Goal: Book appointment/travel/reservation

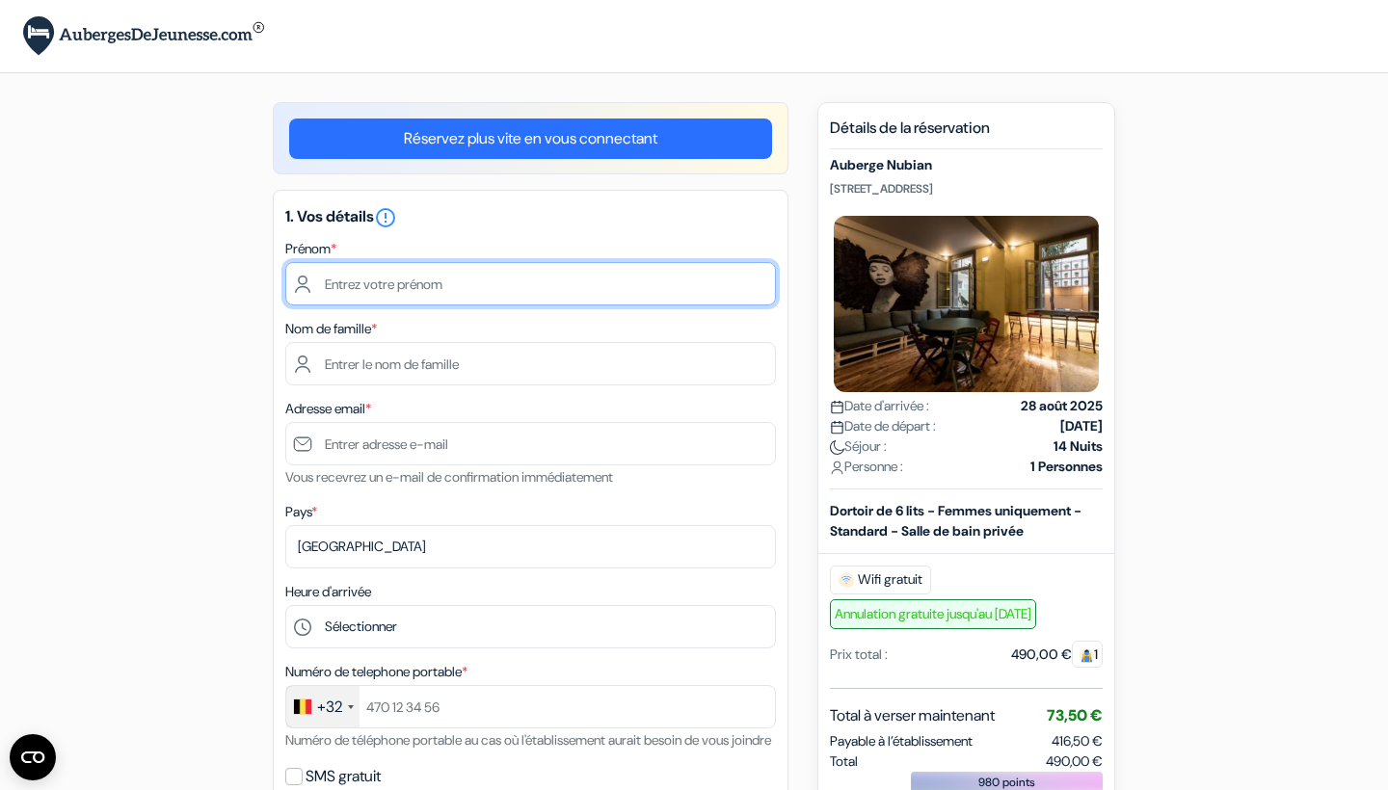
click at [461, 303] on input "text" at bounding box center [530, 283] width 491 height 43
type input "Mahaud"
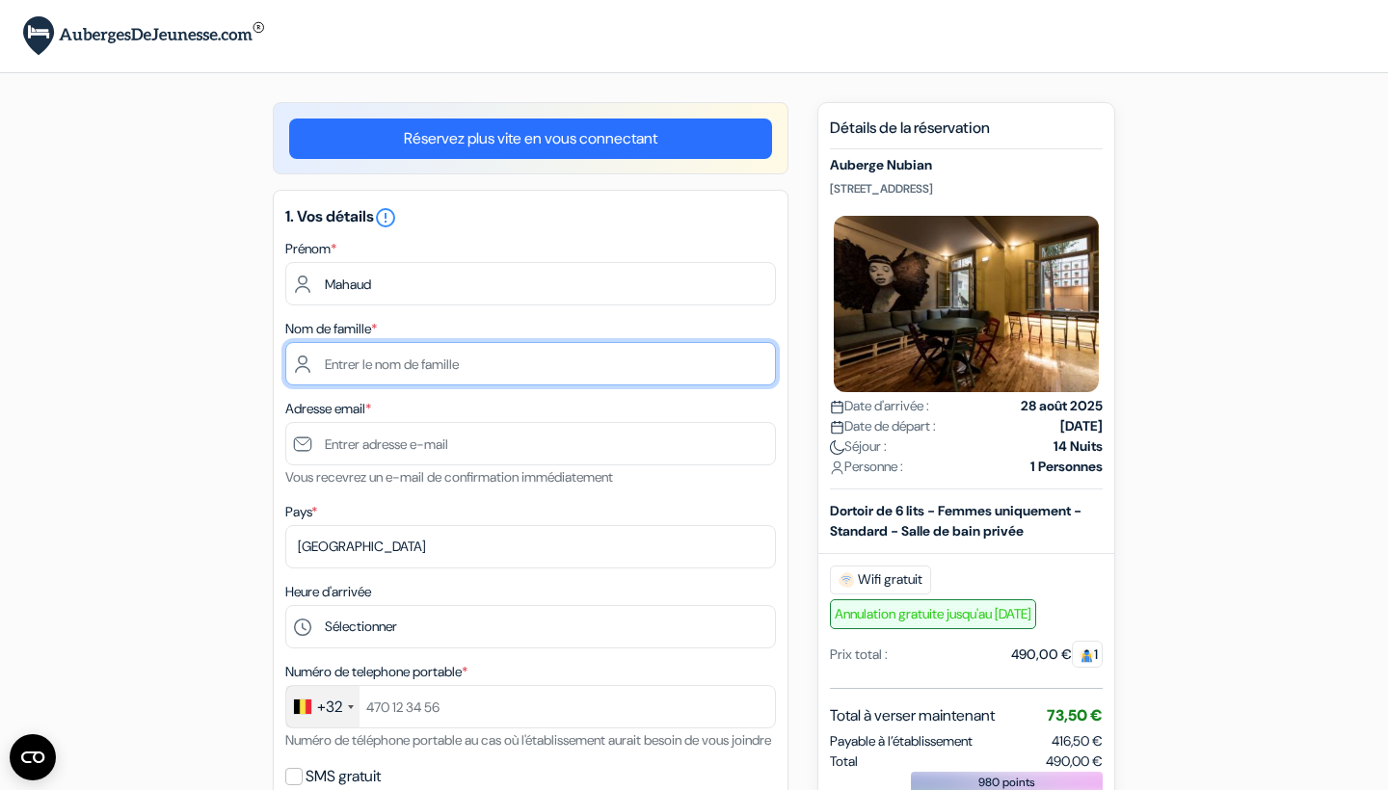
type input "t"
type input "[PERSON_NAME]"
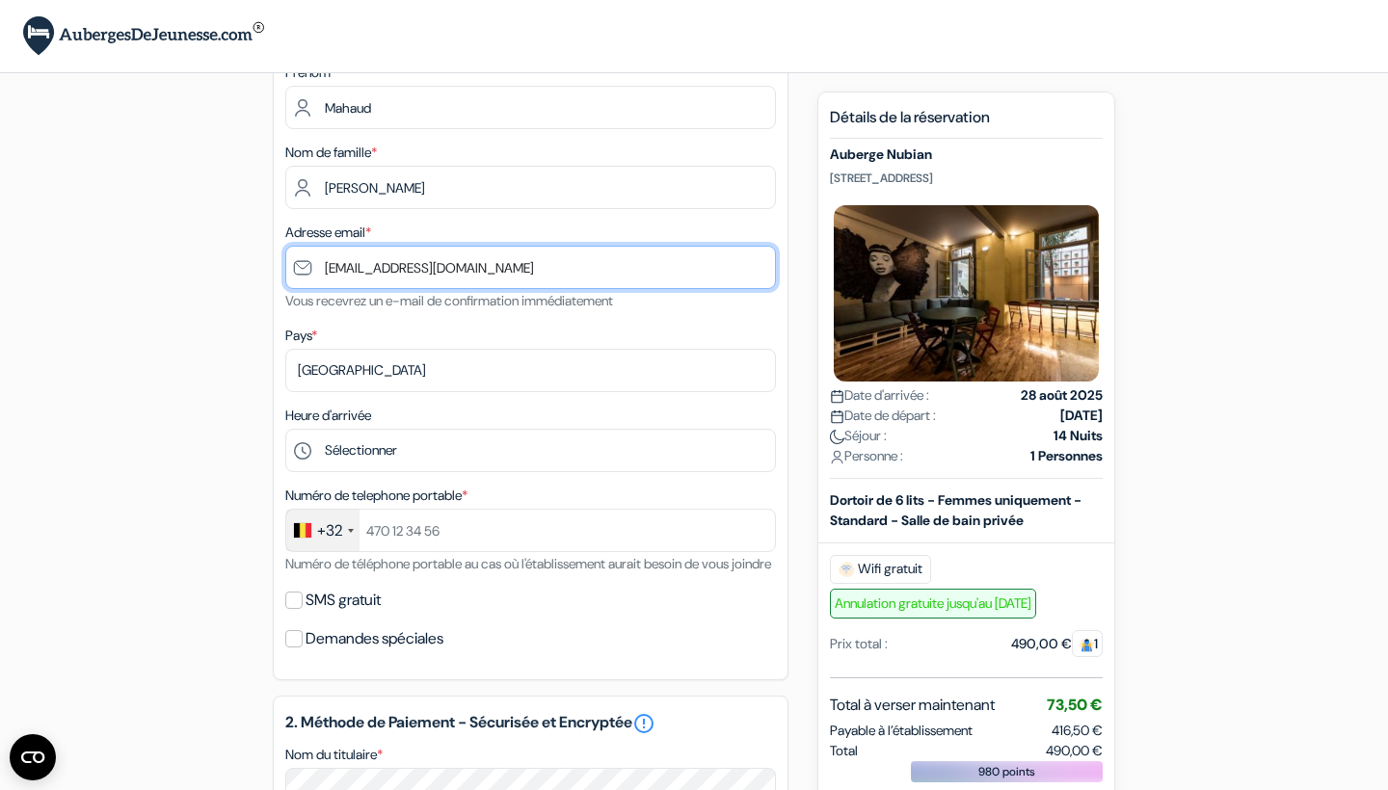
scroll to position [204, 0]
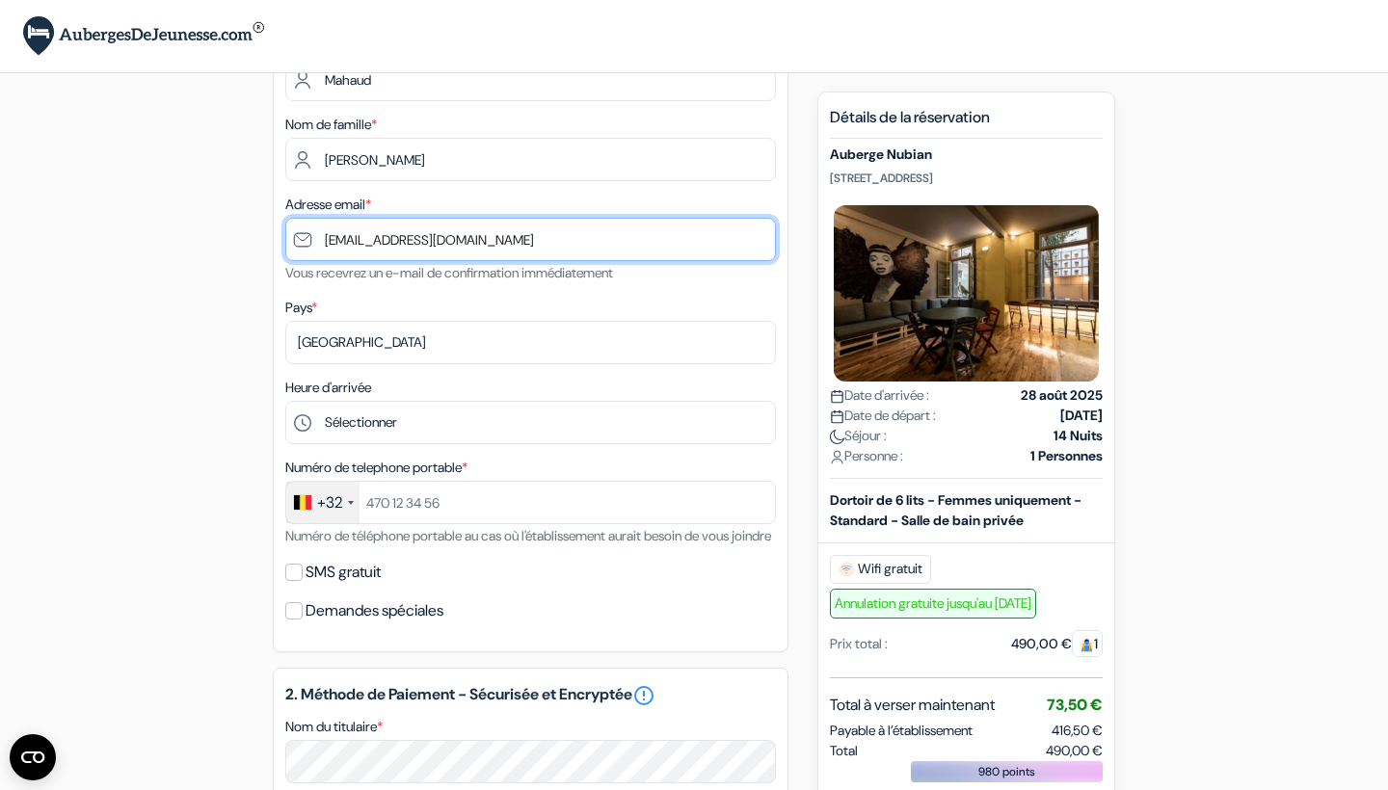
type input "[EMAIL_ADDRESS][DOMAIN_NAME]"
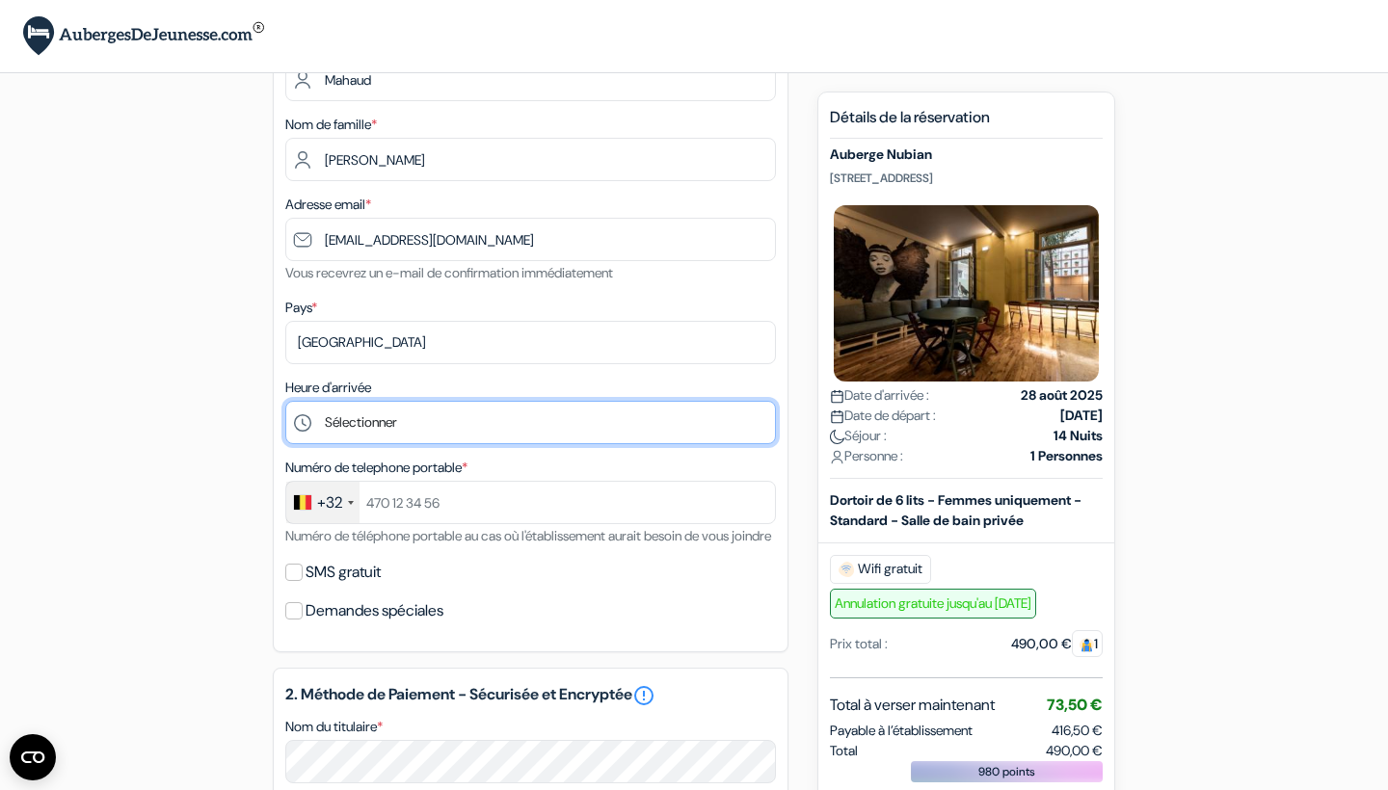
click at [452, 431] on select "Sélectionner 1:00 2:00 3:00 4:00 5:00 6:00 7:00 8:00 9:00 10:00 11:00 12:00 13:…" at bounding box center [530, 422] width 491 height 43
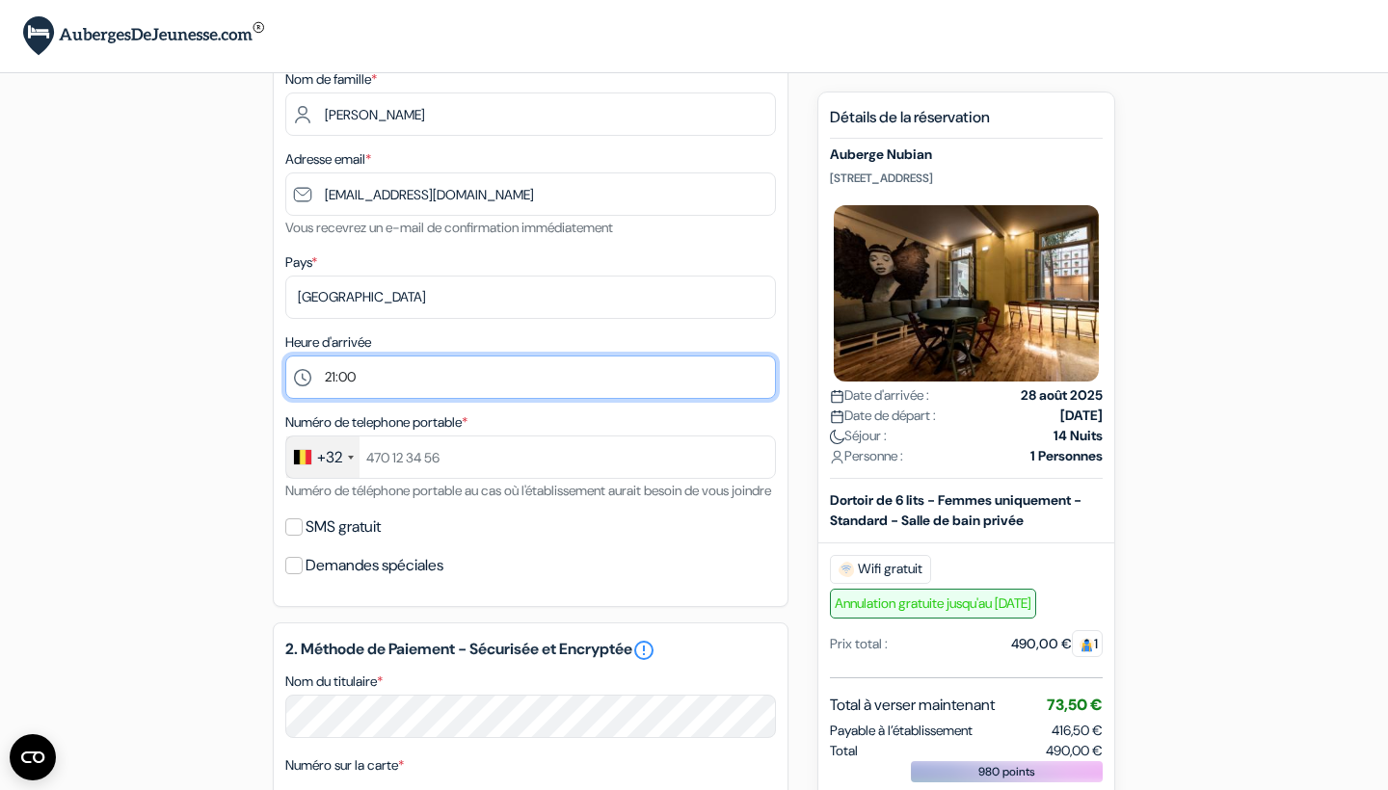
scroll to position [281, 0]
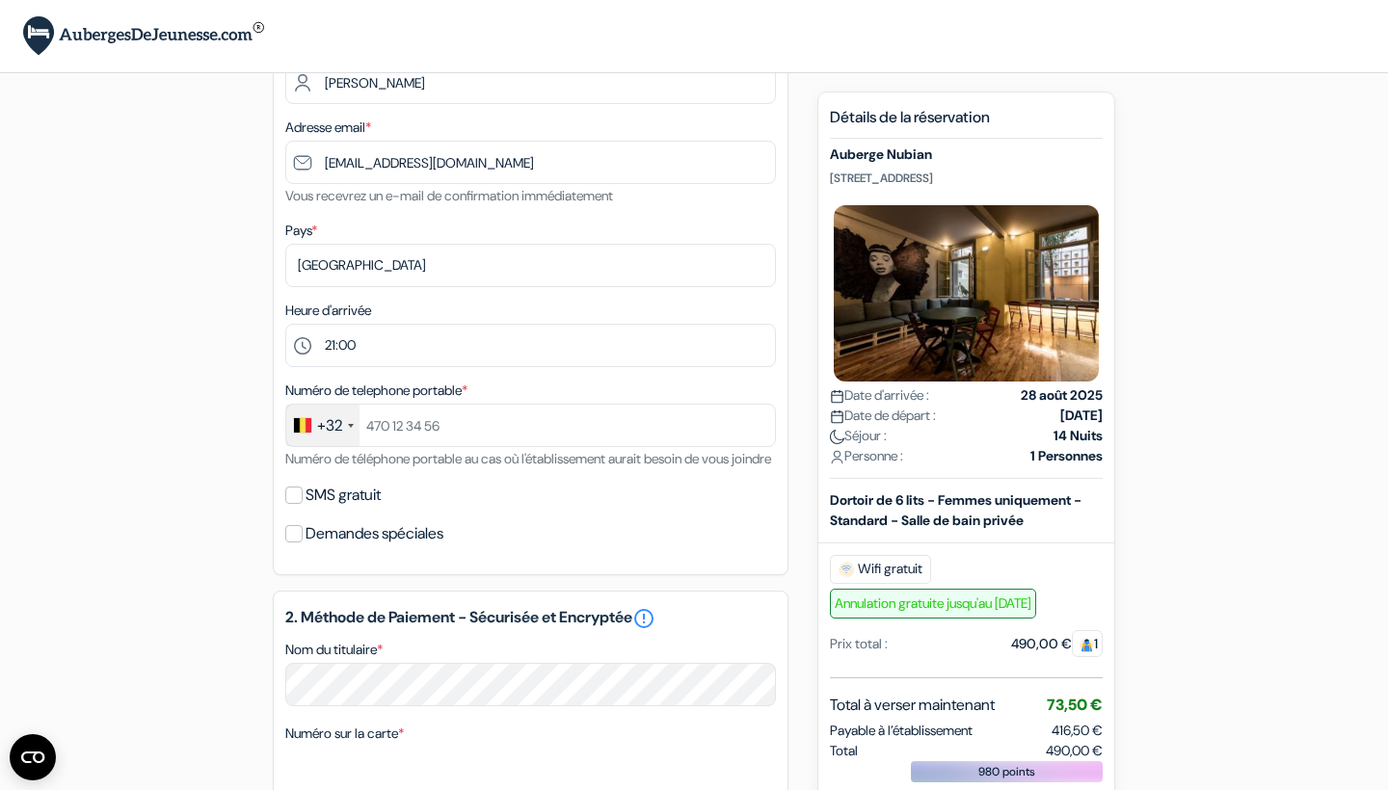
click at [304, 419] on div at bounding box center [302, 425] width 17 height 14
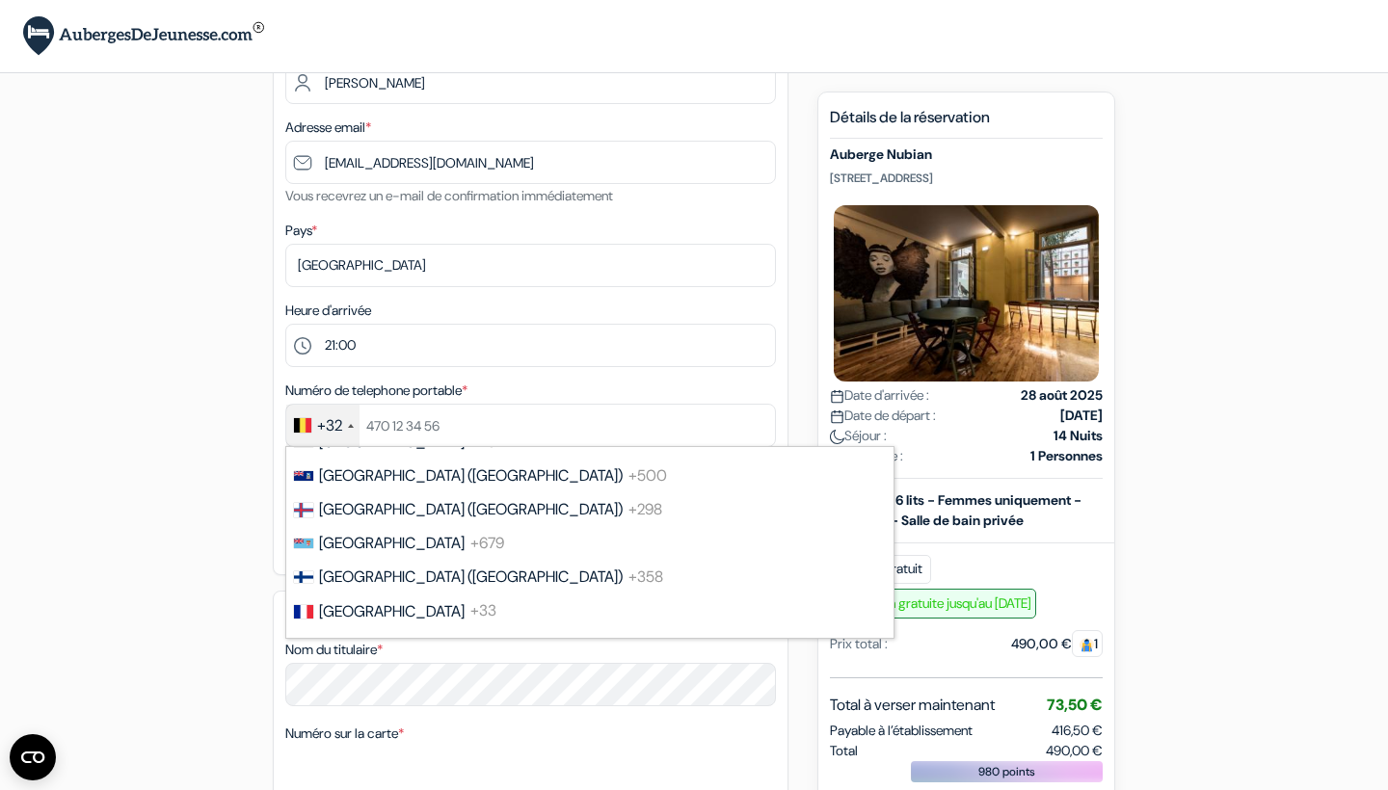
scroll to position [2538, 0]
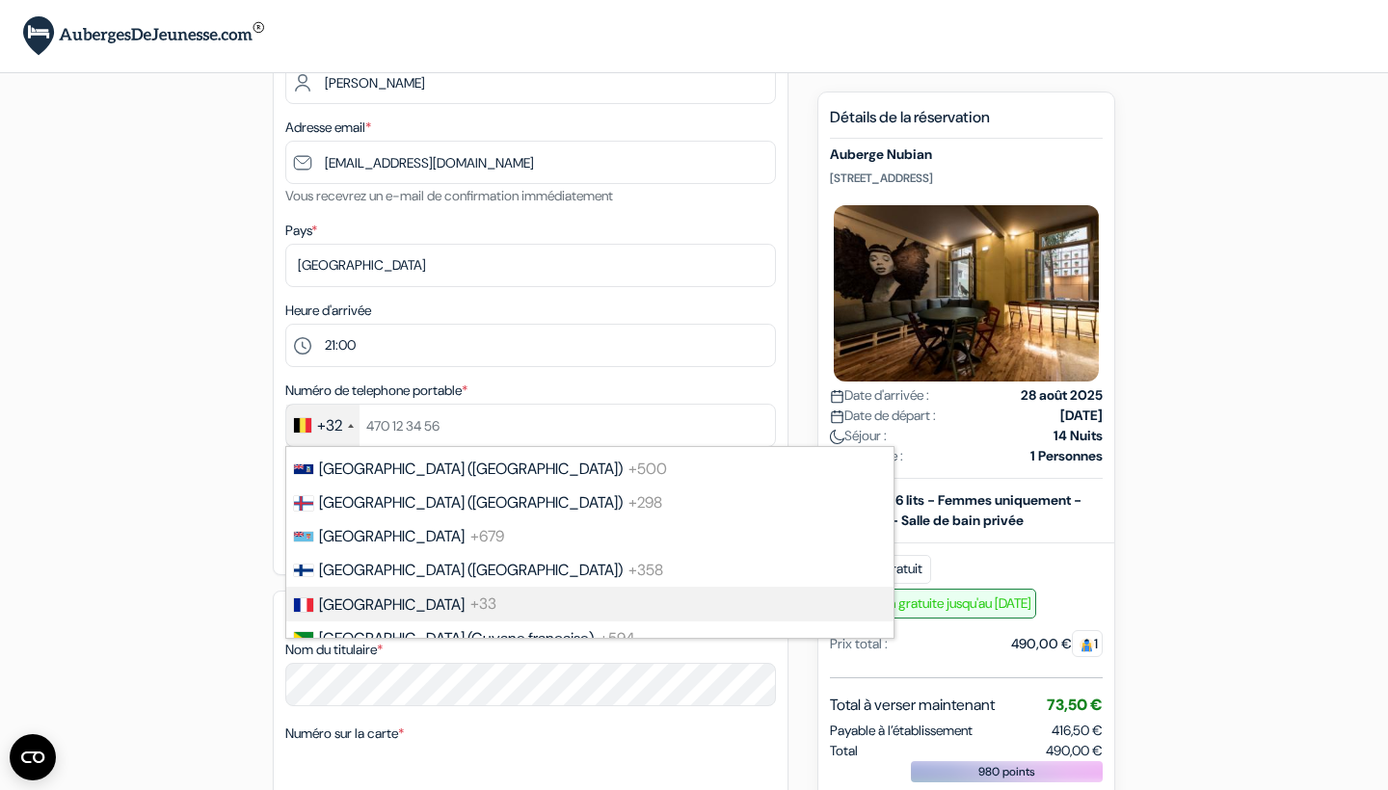
click at [342, 611] on li "France +33" at bounding box center [588, 604] width 609 height 34
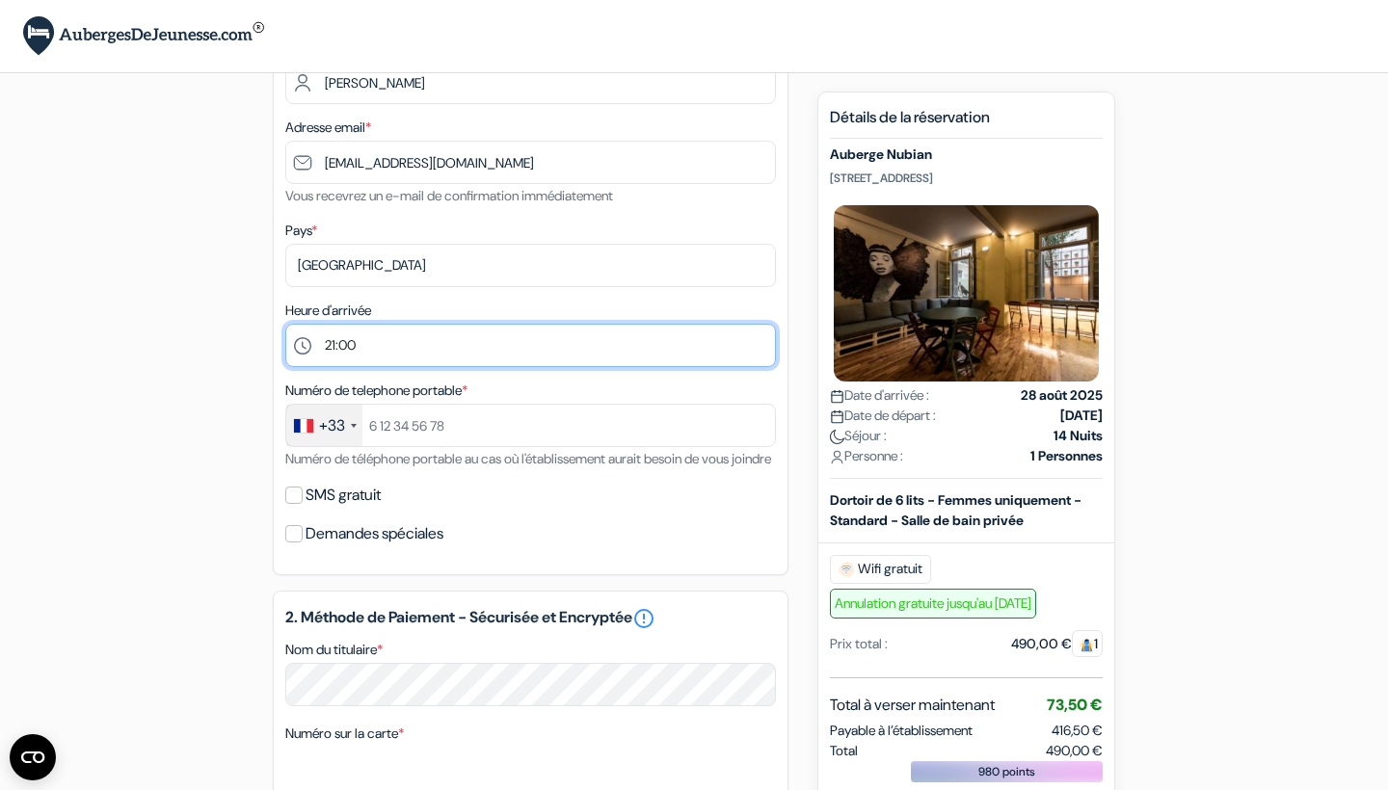
select select "20"
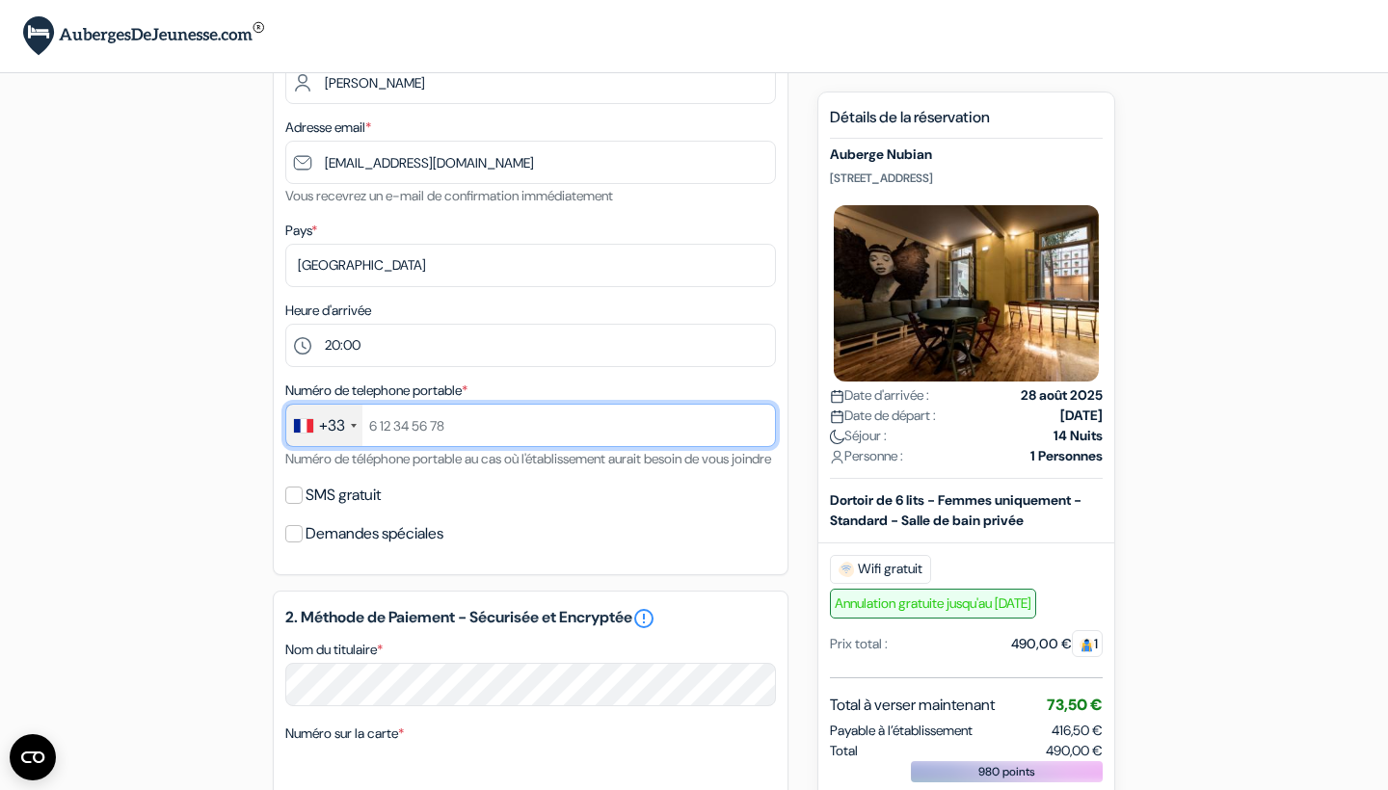
click at [420, 425] on input "text" at bounding box center [530, 425] width 491 height 43
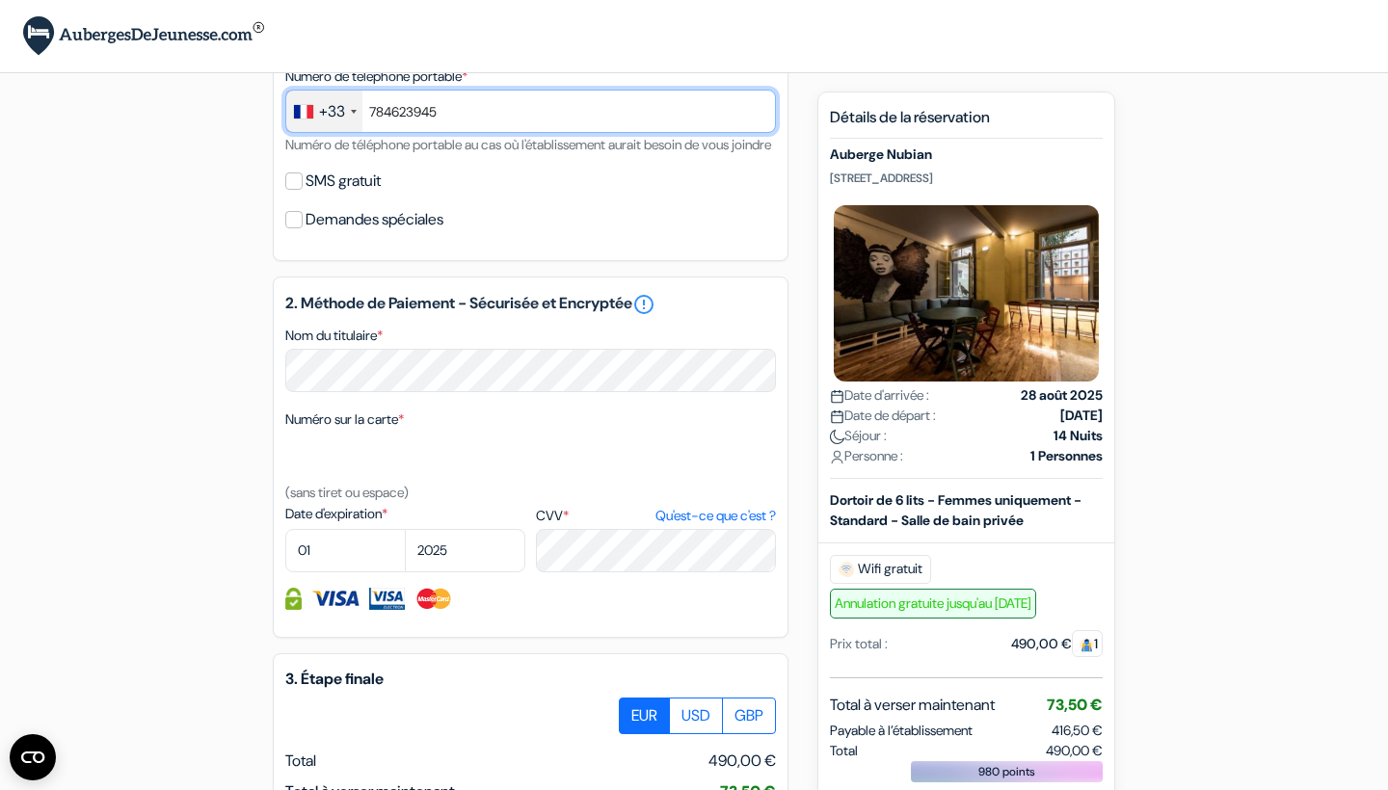
scroll to position [644, 0]
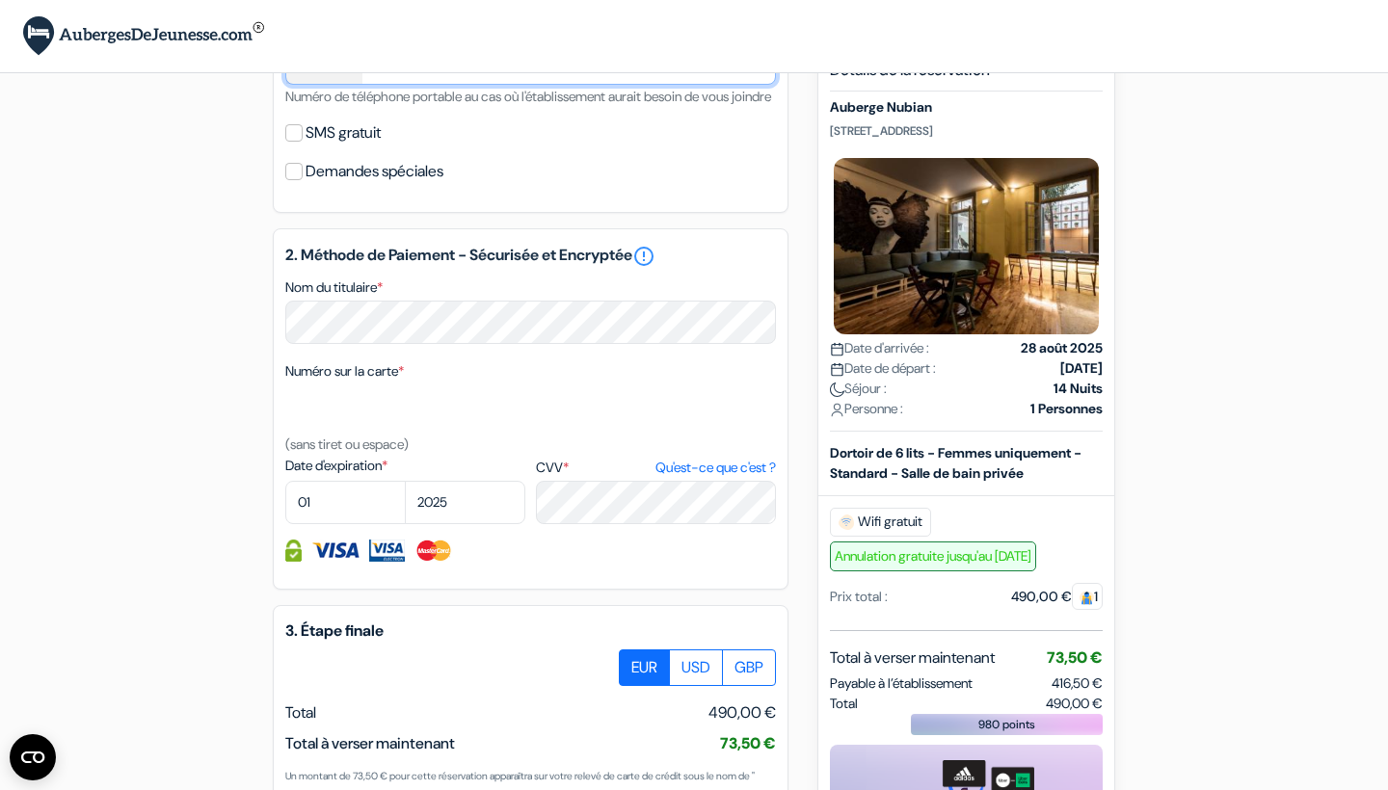
type input "784623945"
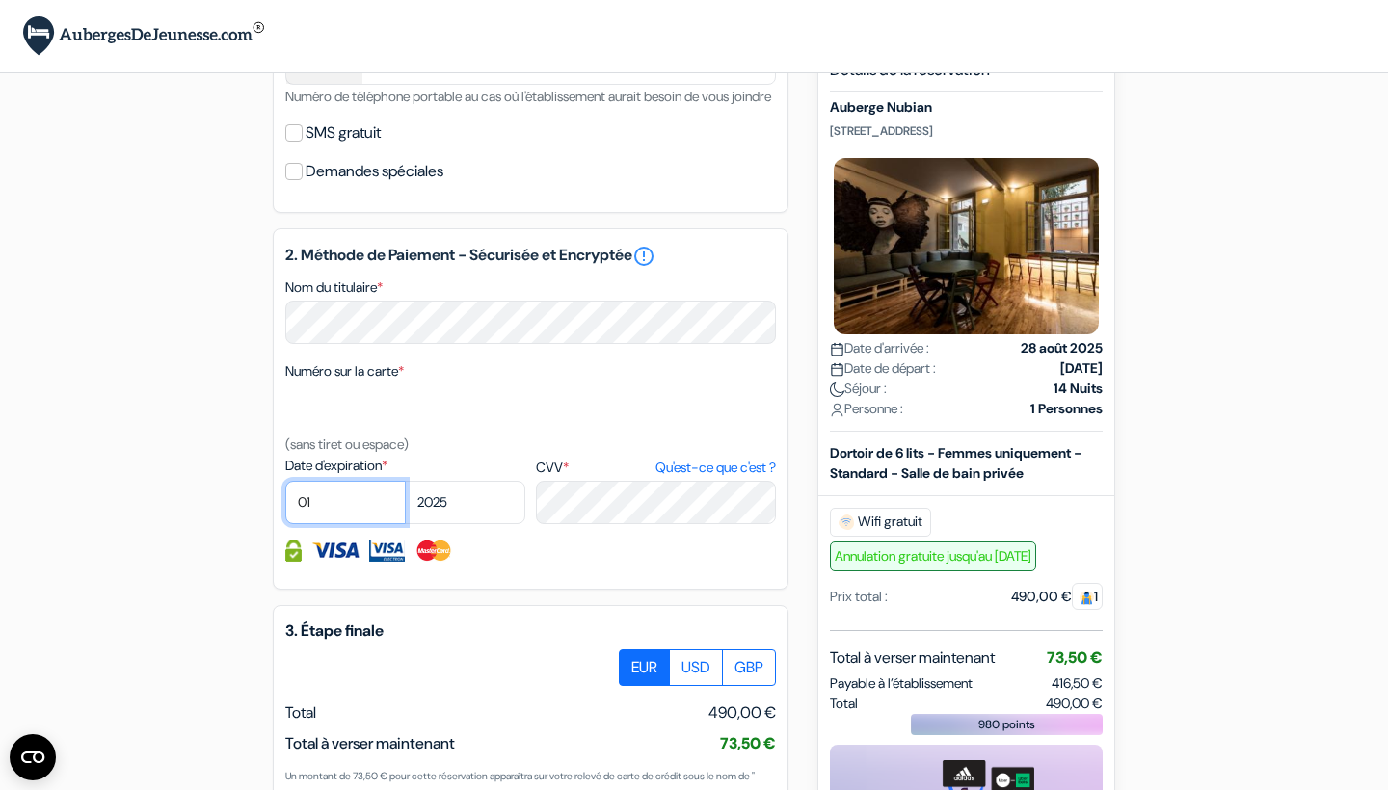
select select "09"
select select "2026"
click at [477, 398] on div "Numéro sur la carte * (sans tiret ou espace)" at bounding box center [530, 408] width 491 height 96
select select "06"
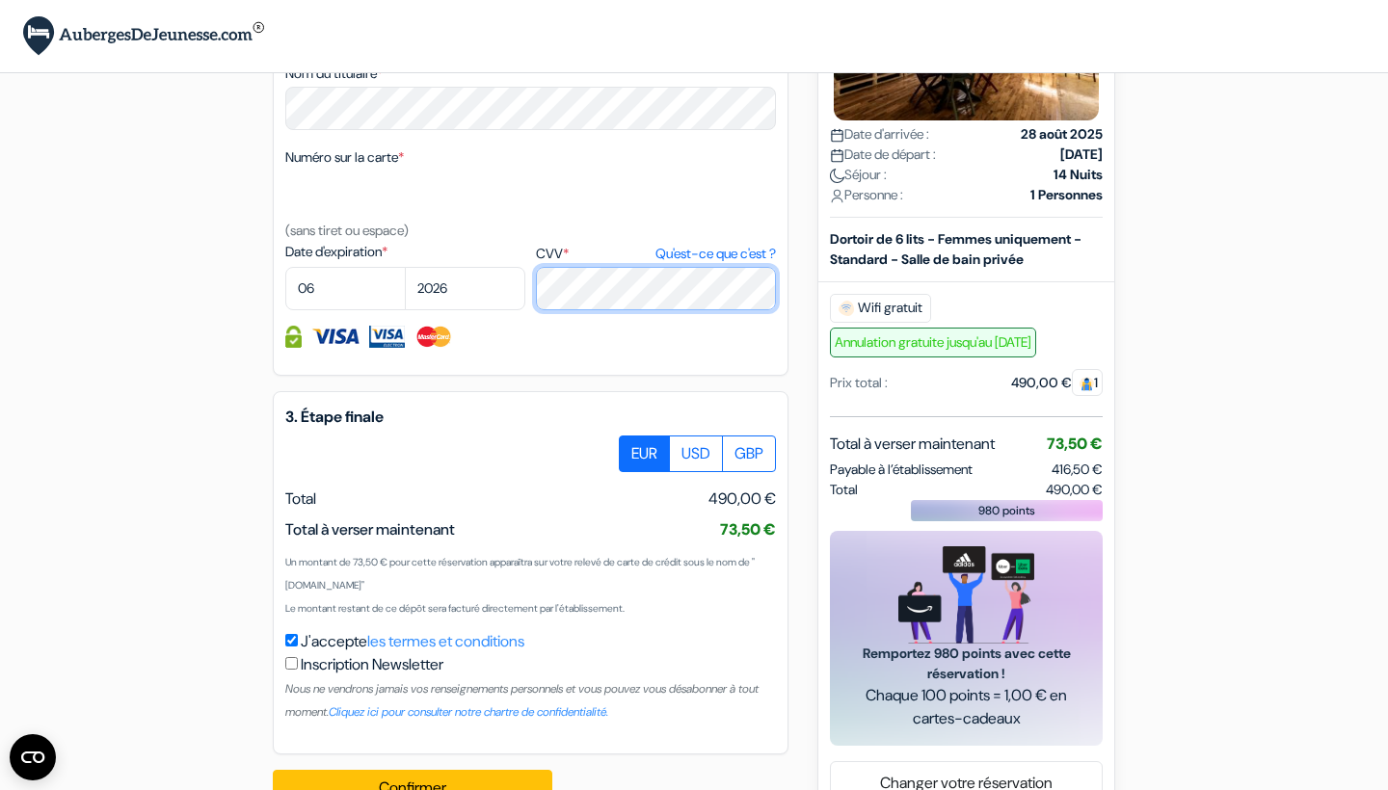
scroll to position [872, 0]
